Goal: Information Seeking & Learning: Check status

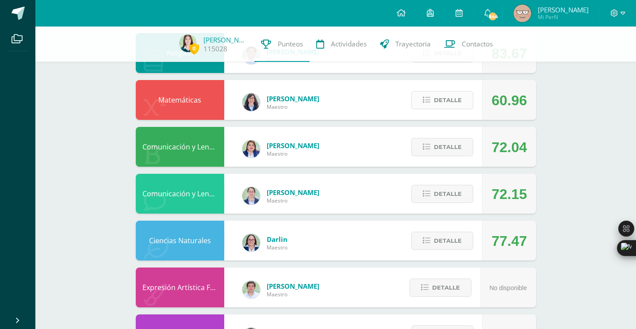
scroll to position [342, 0]
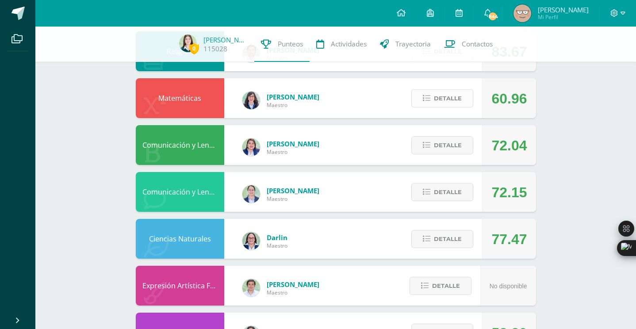
click at [428, 98] on icon at bounding box center [427, 99] width 8 height 8
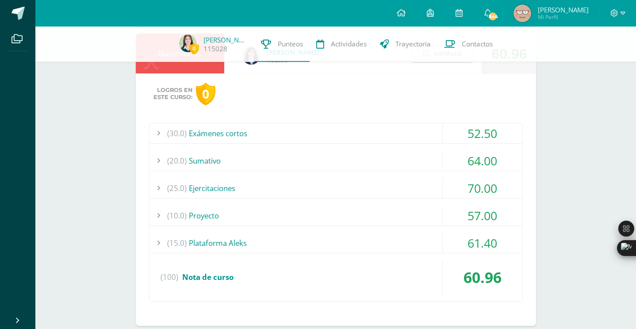
scroll to position [389, 0]
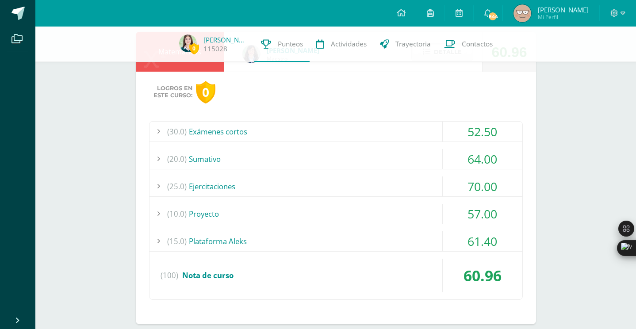
click at [343, 129] on div "(30.0) Exámenes cortos" at bounding box center [336, 132] width 373 height 20
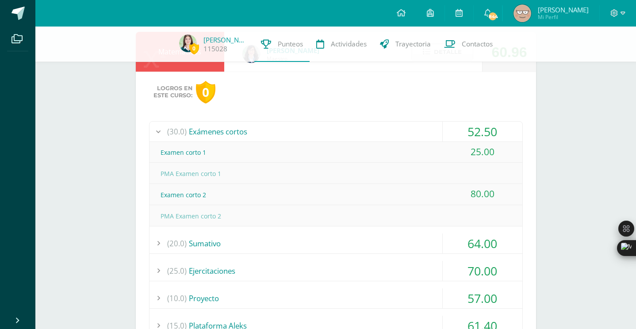
click at [187, 201] on div "Examen corto 2" at bounding box center [336, 195] width 373 height 20
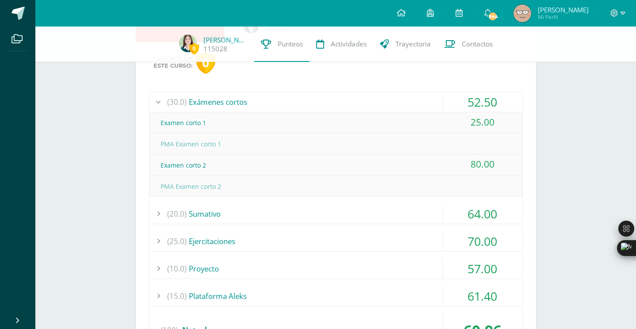
scroll to position [419, 0]
click at [247, 210] on div "(20.0) Sumativo" at bounding box center [336, 214] width 373 height 20
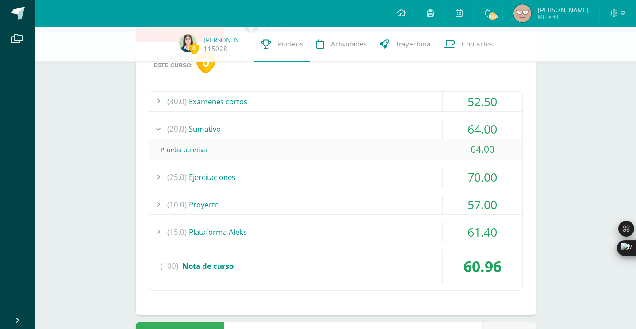
click at [462, 171] on div "70.00" at bounding box center [483, 177] width 80 height 20
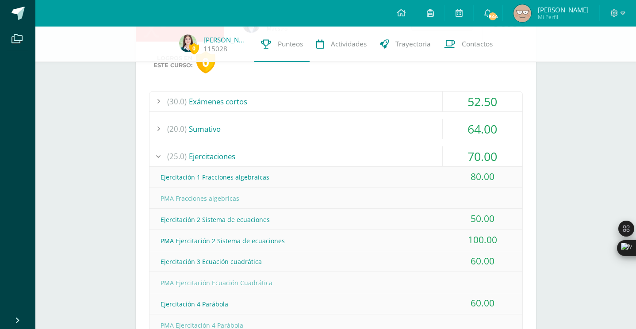
click at [455, 126] on div "64.00" at bounding box center [483, 129] width 80 height 20
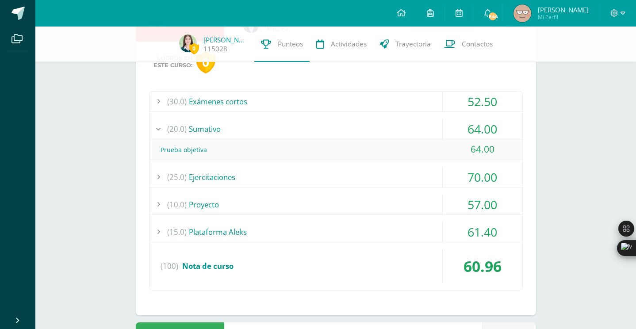
click at [373, 202] on div "(10.0) Proyecto" at bounding box center [336, 205] width 373 height 20
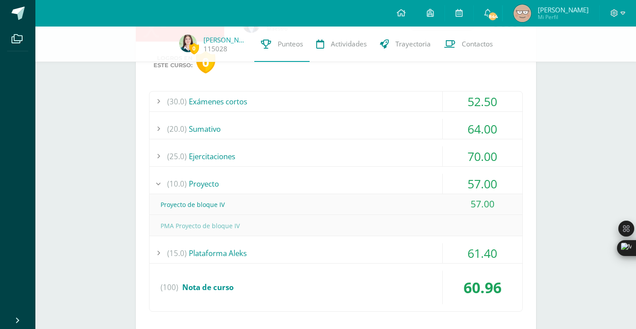
click at [361, 179] on div "(10.0) Proyecto" at bounding box center [336, 184] width 373 height 20
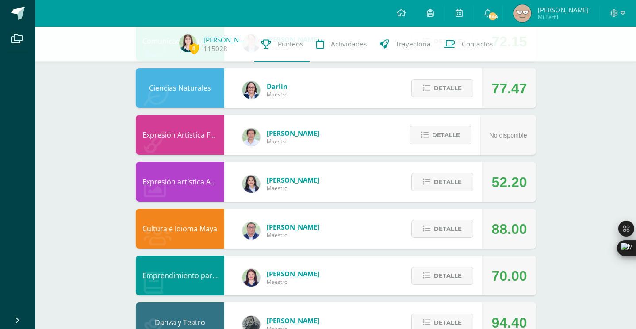
scroll to position [777, 0]
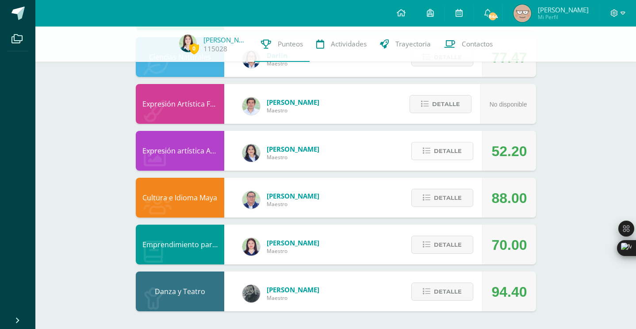
click at [447, 155] on span "Detalle" at bounding box center [448, 151] width 28 height 16
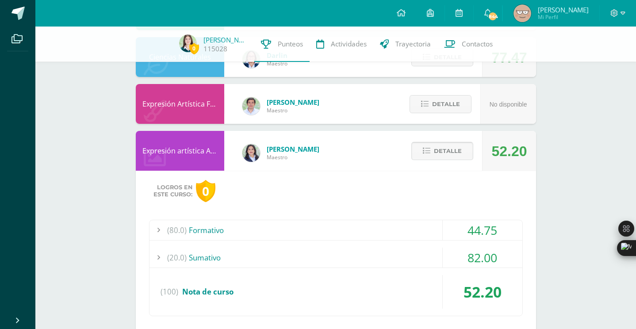
click at [447, 155] on span "Detalle" at bounding box center [448, 151] width 28 height 16
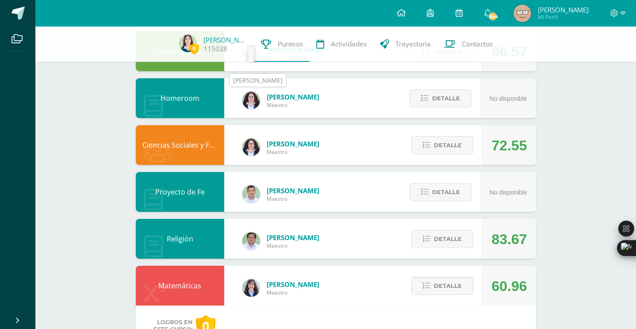
scroll to position [0, 0]
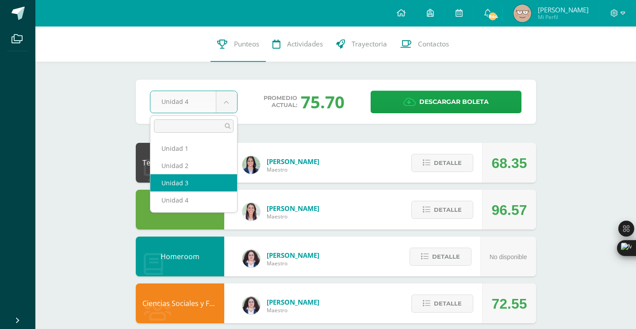
select select "Unidad 3"
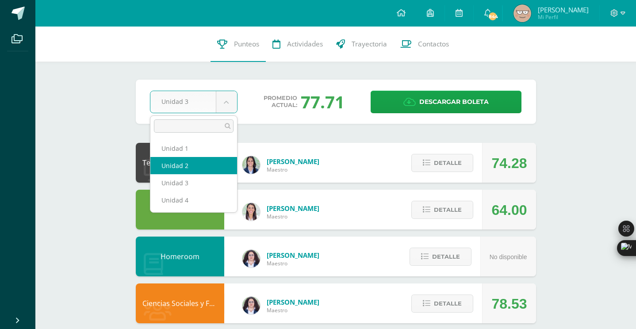
select select "Unidad 2"
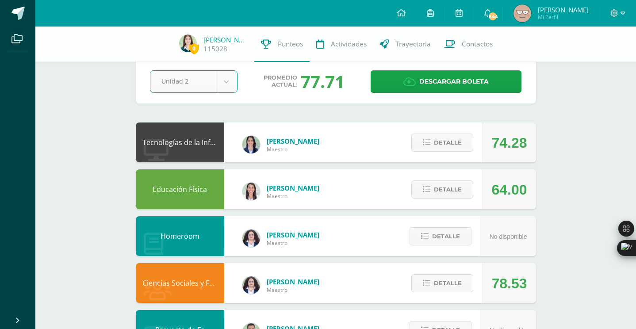
scroll to position [18, 0]
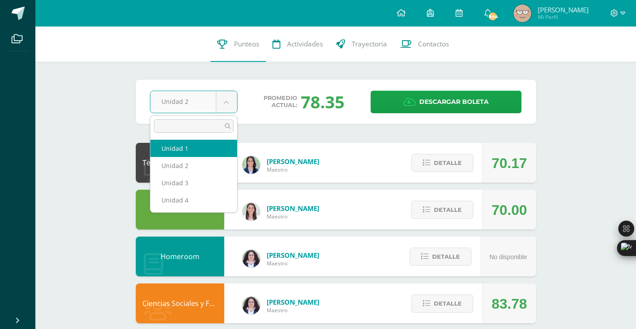
select select "Unidad 1"
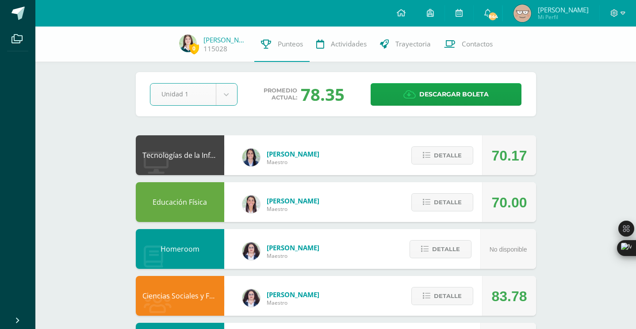
scroll to position [3, 0]
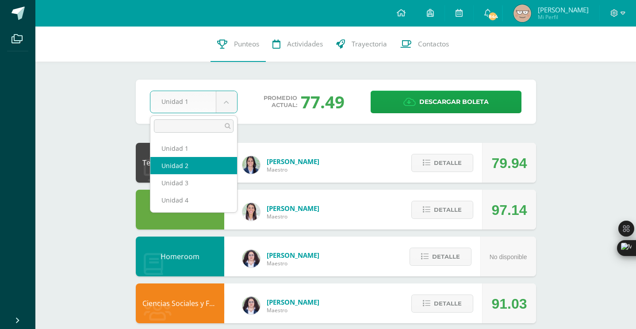
select select "Unidad 2"
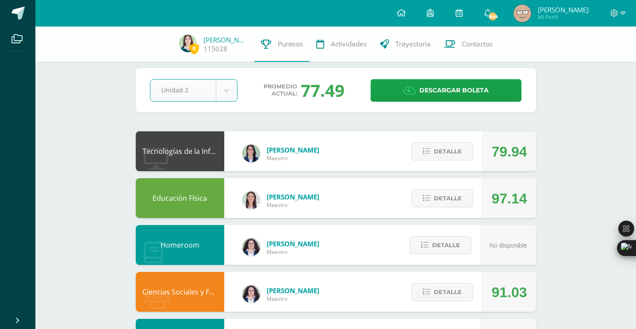
scroll to position [9, 0]
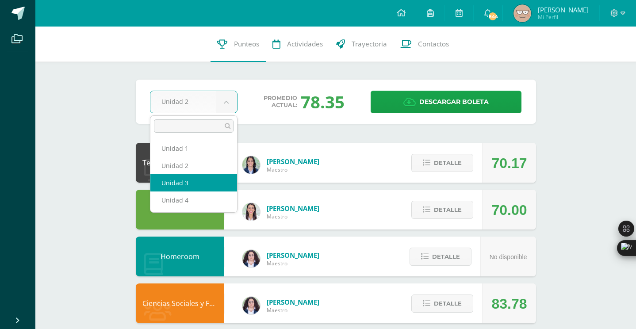
select select "Unidad 3"
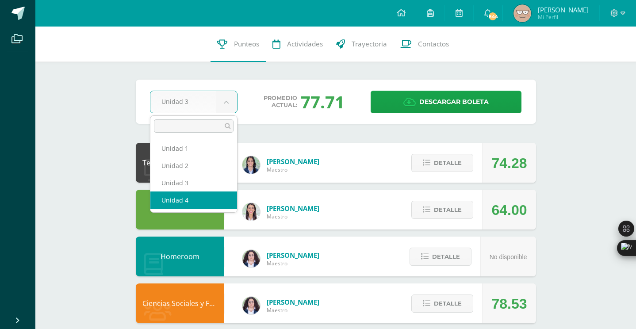
select select "Unidad 4"
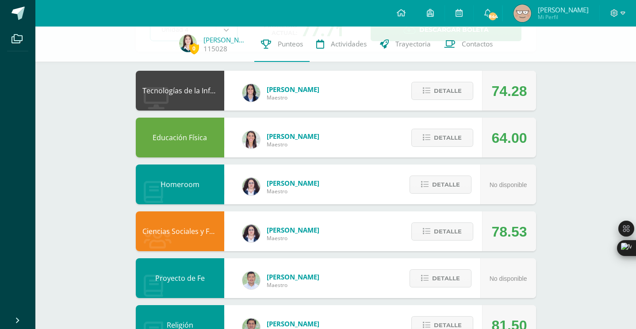
scroll to position [71, 0]
